Goal: Book appointment/travel/reservation

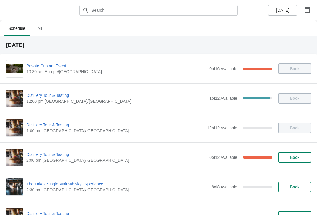
click at [306, 13] on button "button" at bounding box center [307, 9] width 11 height 11
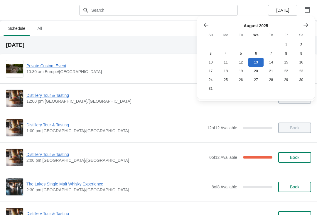
click at [257, 84] on button "27" at bounding box center [255, 80] width 15 height 9
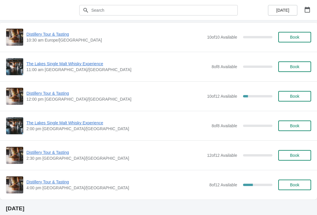
scroll to position [29, 0]
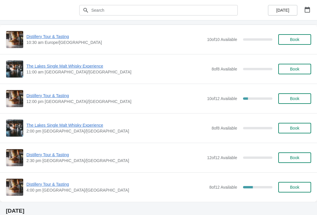
click at [306, 5] on button "button" at bounding box center [307, 9] width 11 height 11
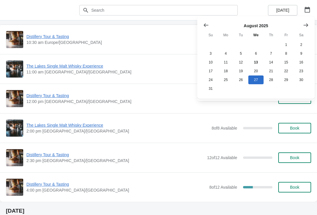
click at [242, 81] on button "26" at bounding box center [240, 80] width 15 height 9
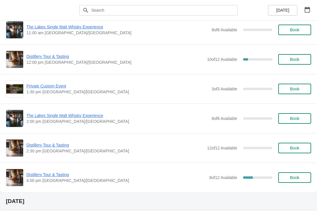
scroll to position [205, 0]
click at [293, 89] on span "Book" at bounding box center [294, 88] width 9 height 5
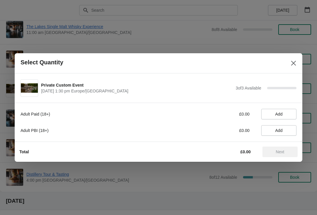
click at [281, 115] on span "Add" at bounding box center [278, 114] width 7 height 5
click at [289, 116] on icon at bounding box center [288, 114] width 6 height 6
click at [290, 116] on icon at bounding box center [288, 114] width 6 height 6
click at [287, 148] on button "Next" at bounding box center [279, 152] width 35 height 11
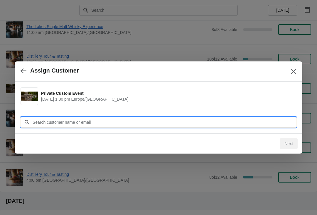
click at [201, 124] on input "Customer" at bounding box center [164, 122] width 264 height 11
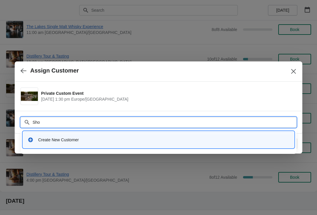
type input "Shop"
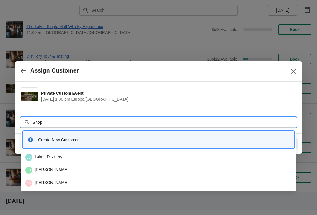
click at [57, 157] on div "[GEOGRAPHIC_DATA]" at bounding box center [158, 157] width 266 height 7
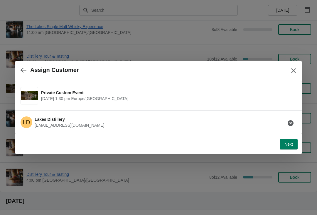
click at [288, 147] on span "Next" at bounding box center [288, 144] width 9 height 5
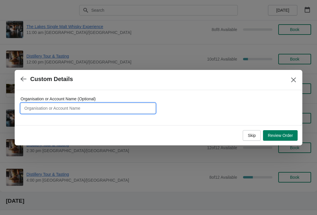
click at [115, 113] on input "Organisation or Account Name (Optional)" at bounding box center [88, 108] width 135 height 11
type input "Nyetimber sales - NO TASTING"
click at [288, 138] on span "Review Order" at bounding box center [279, 135] width 25 height 5
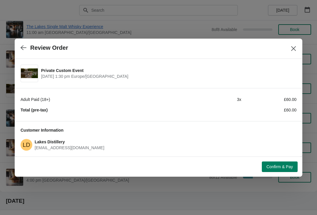
click at [278, 166] on span "Confirm & Pay" at bounding box center [279, 167] width 26 height 5
